Goal: Check status: Check status

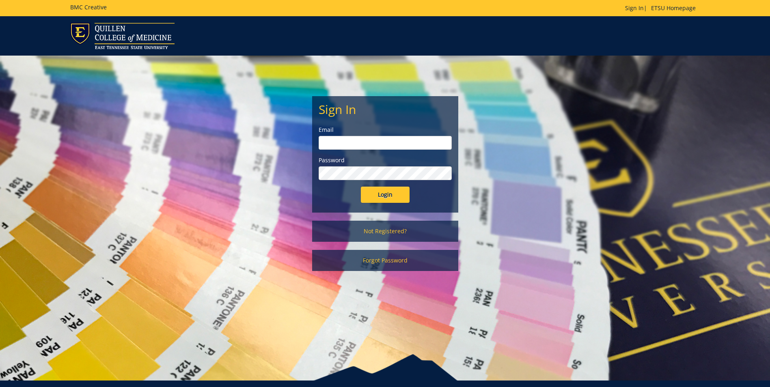
type input "webbrl2@etsu.edu"
click at [399, 195] on input "Login" at bounding box center [385, 195] width 49 height 16
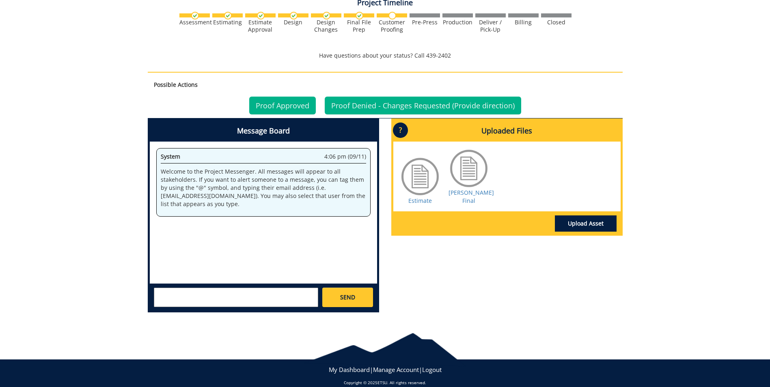
scroll to position [490, 0]
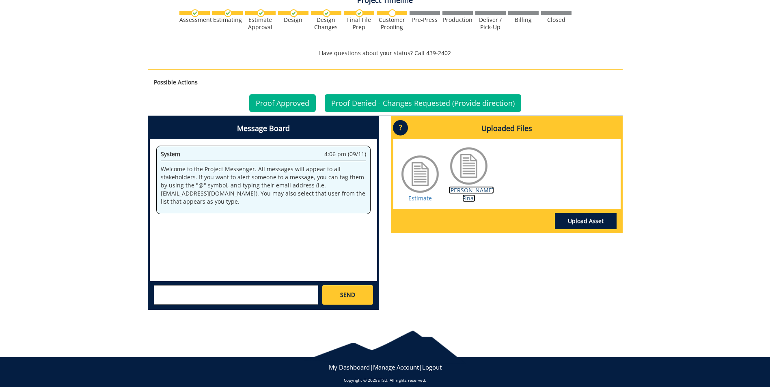
click at [487, 186] on link "[PERSON_NAME] Final" at bounding box center [471, 194] width 45 height 16
click at [418, 195] on link "Estimate" at bounding box center [421, 199] width 24 height 8
click at [485, 186] on link "[PERSON_NAME] Final" at bounding box center [471, 194] width 45 height 16
click at [296, 94] on link "Proof Approved" at bounding box center [282, 103] width 67 height 18
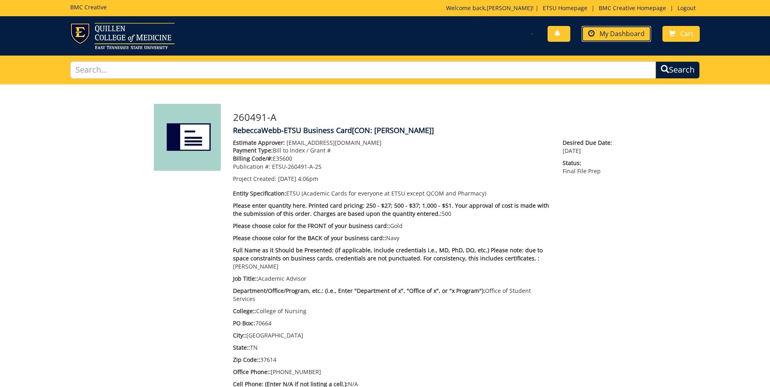
click at [601, 35] on span "My Dashboard" at bounding box center [622, 33] width 45 height 9
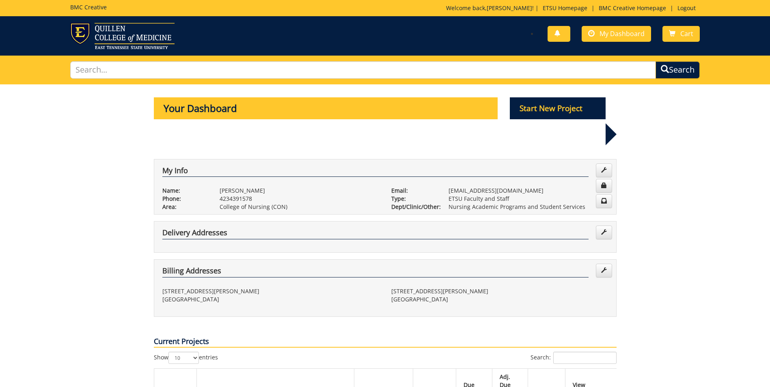
scroll to position [81, 0]
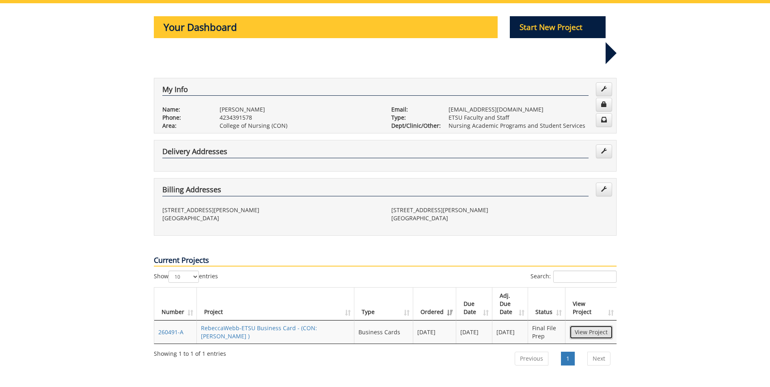
click at [581, 326] on link "View Project" at bounding box center [591, 333] width 43 height 14
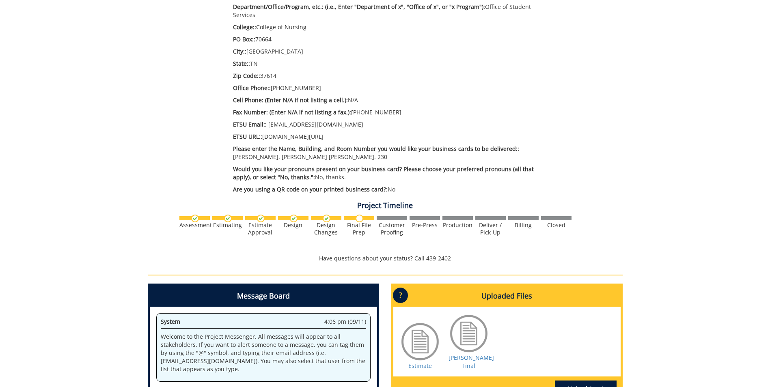
scroll to position [406, 0]
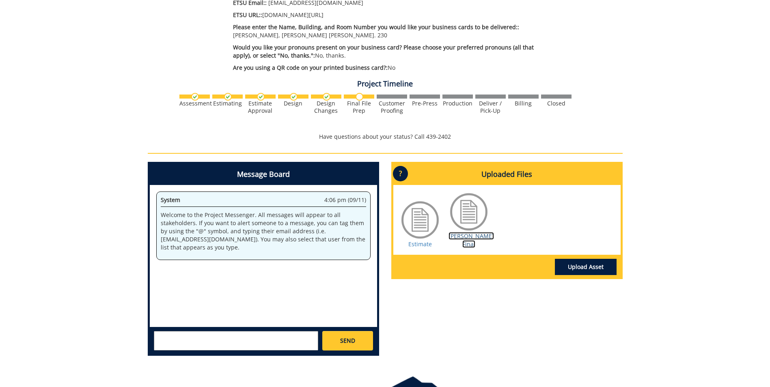
click at [467, 232] on link "[PERSON_NAME] Final" at bounding box center [471, 240] width 45 height 16
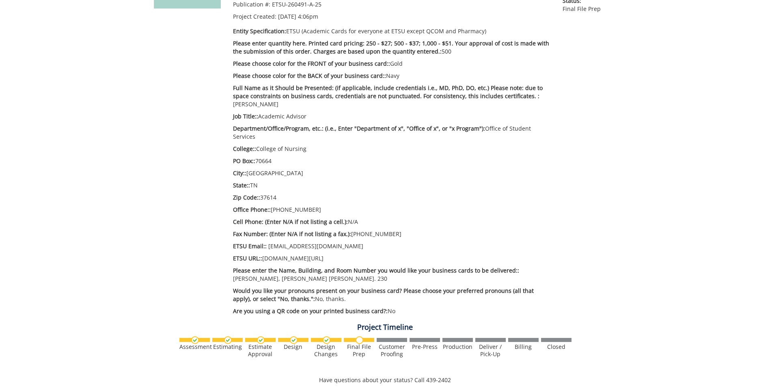
scroll to position [81, 0]
